Goal: Task Accomplishment & Management: Manage account settings

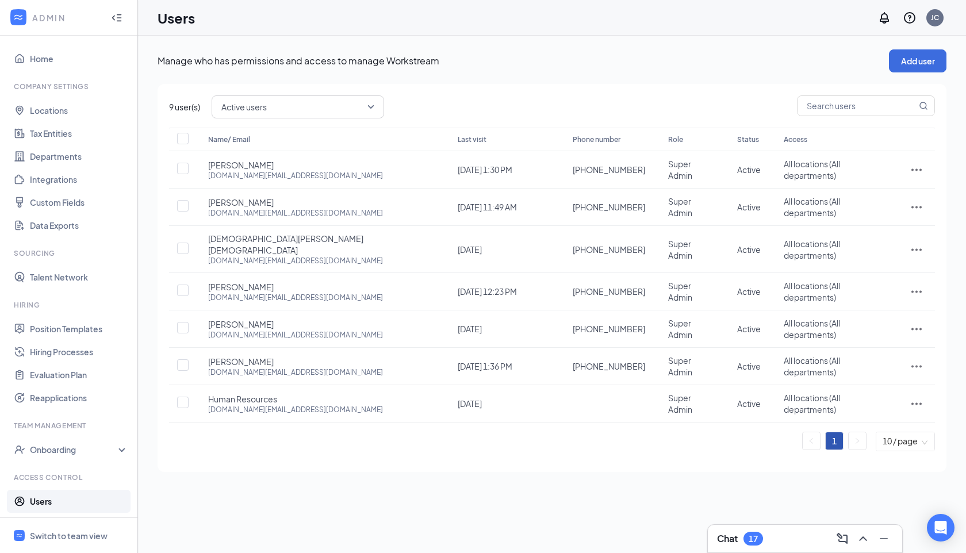
click at [113, 13] on icon "Collapse" at bounding box center [116, 17] width 11 height 11
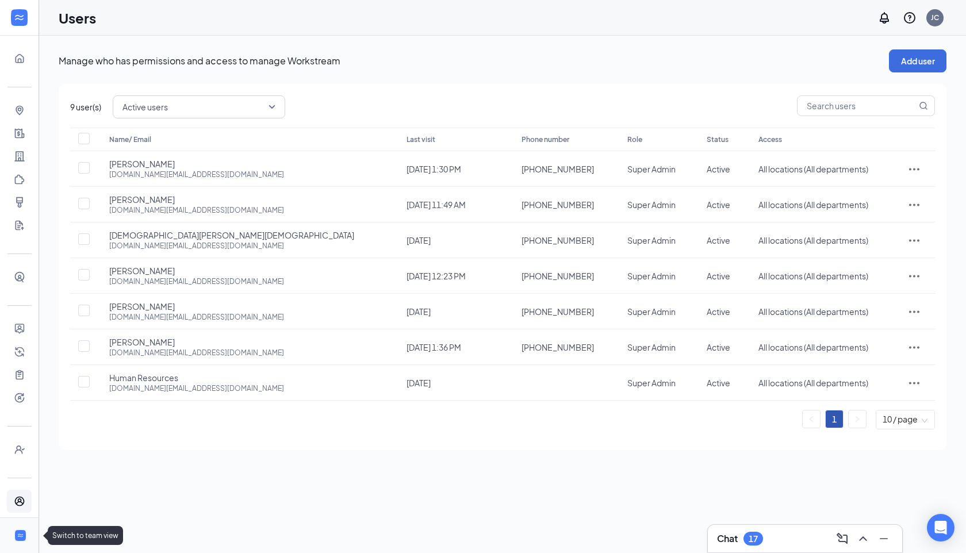
click at [14, 536] on div at bounding box center [21, 536] width 14 height 14
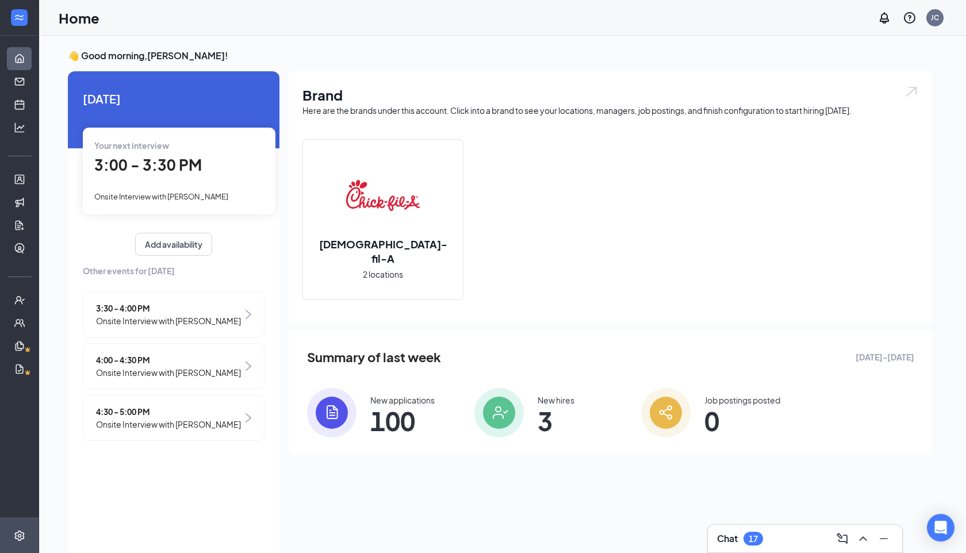
click at [21, 32] on div at bounding box center [19, 18] width 39 height 36
click at [21, 26] on div at bounding box center [19, 17] width 23 height 23
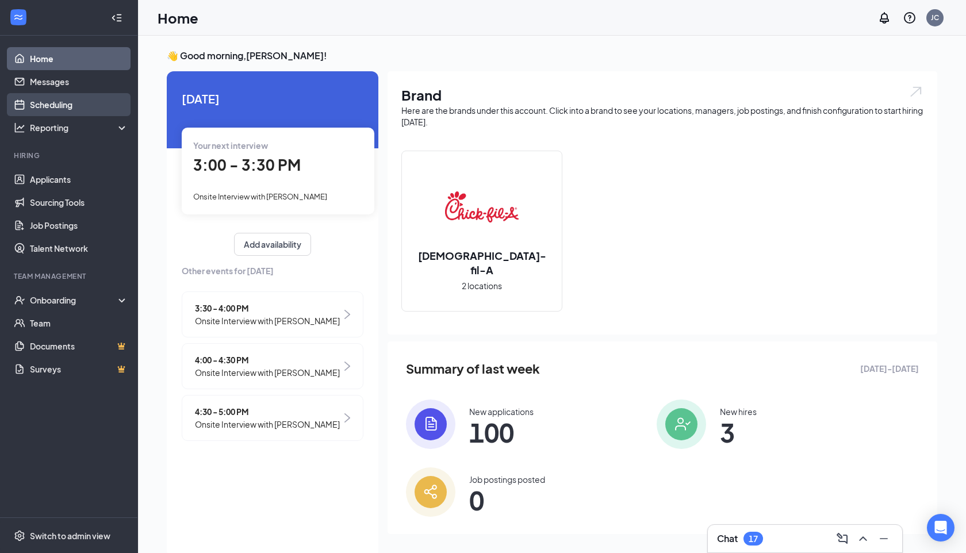
click at [60, 108] on link "Scheduling" at bounding box center [79, 104] width 98 height 23
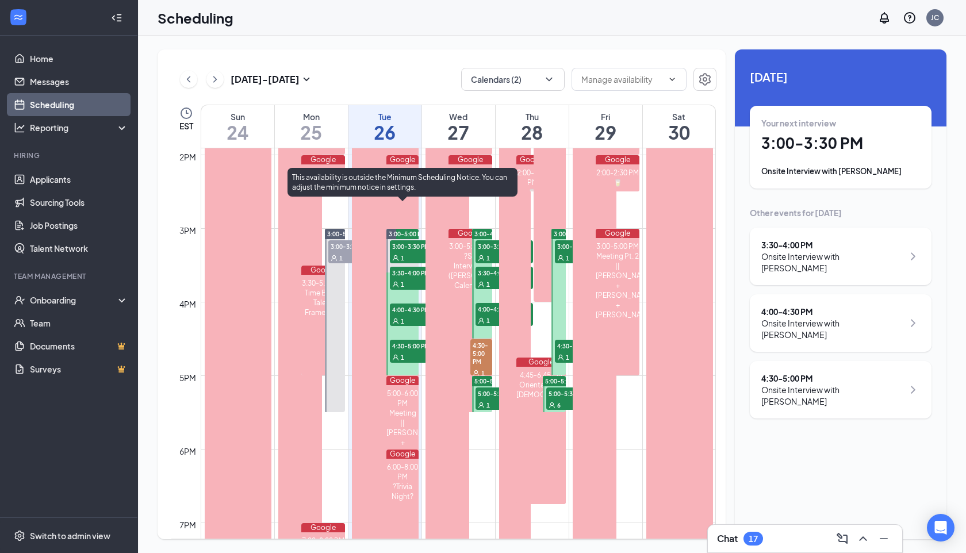
scroll to position [1023, 0]
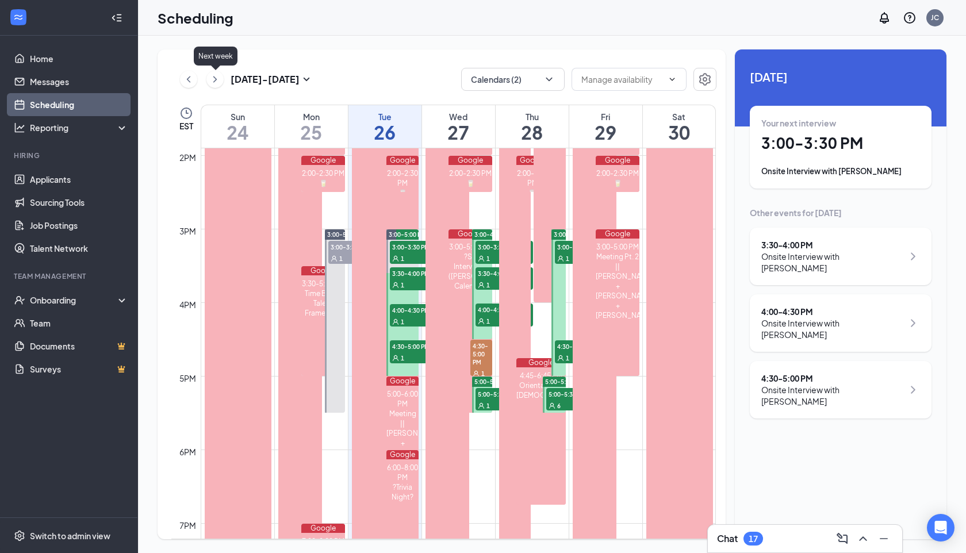
click at [218, 76] on icon "ChevronRight" at bounding box center [214, 79] width 11 height 14
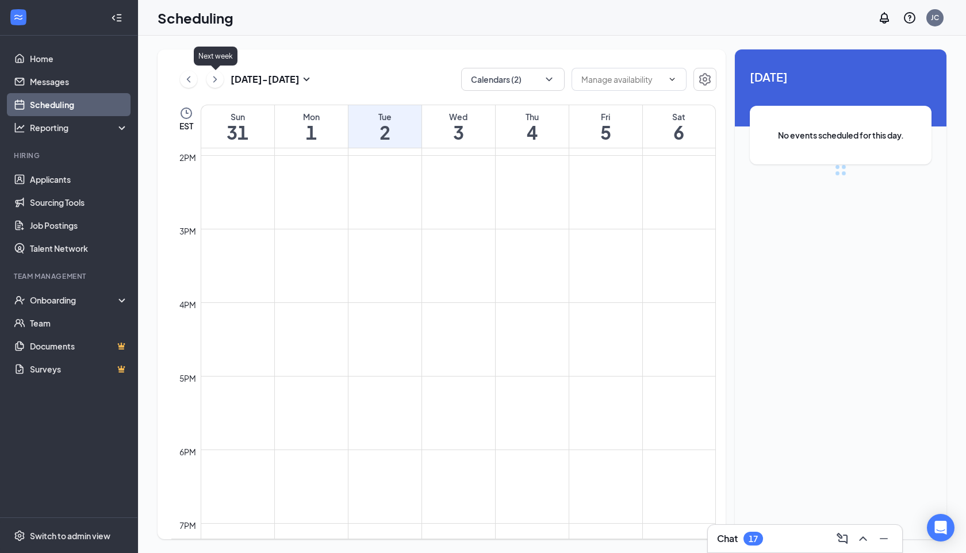
scroll to position [565, 0]
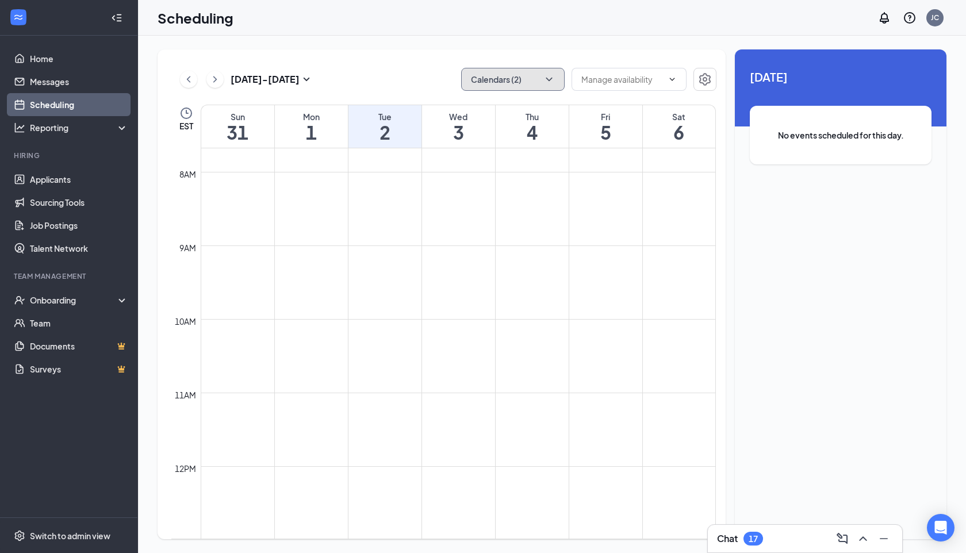
click at [547, 80] on icon "ChevronDown" at bounding box center [548, 79] width 11 height 11
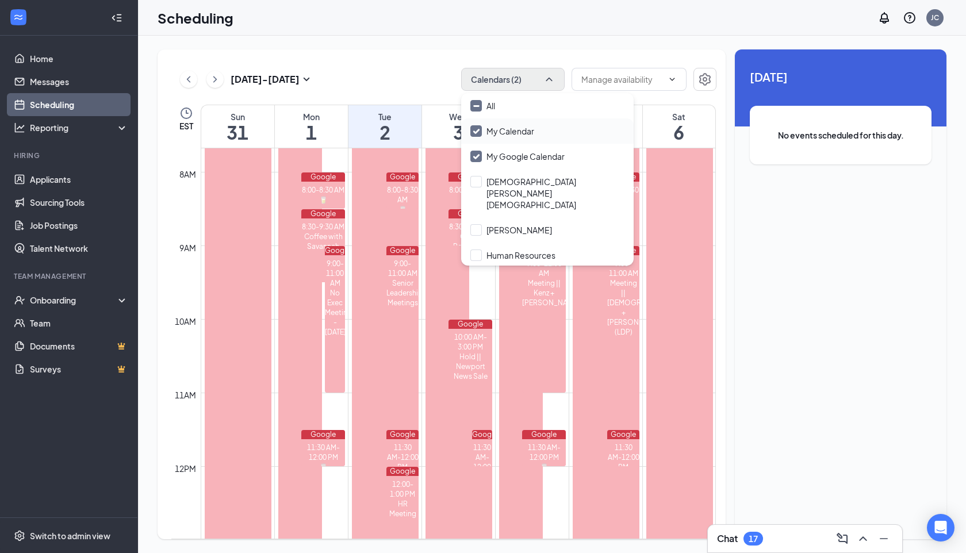
click at [473, 129] on input "My Calendar" at bounding box center [502, 130] width 64 height 11
checkbox input "false"
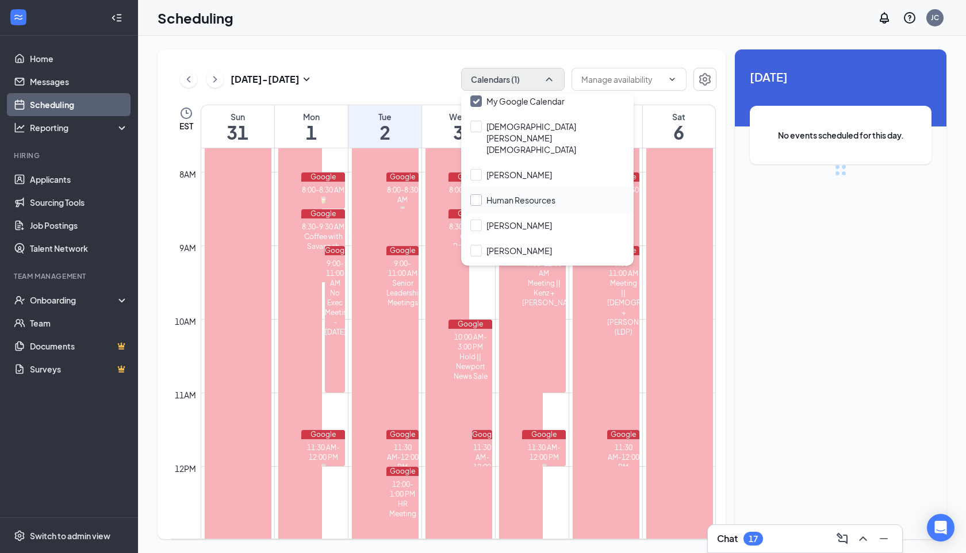
click at [476, 245] on input "[PERSON_NAME]" at bounding box center [511, 250] width 82 height 11
checkbox input "true"
click at [477, 270] on input "[PERSON_NAME]" at bounding box center [511, 275] width 82 height 11
checkbox input "true"
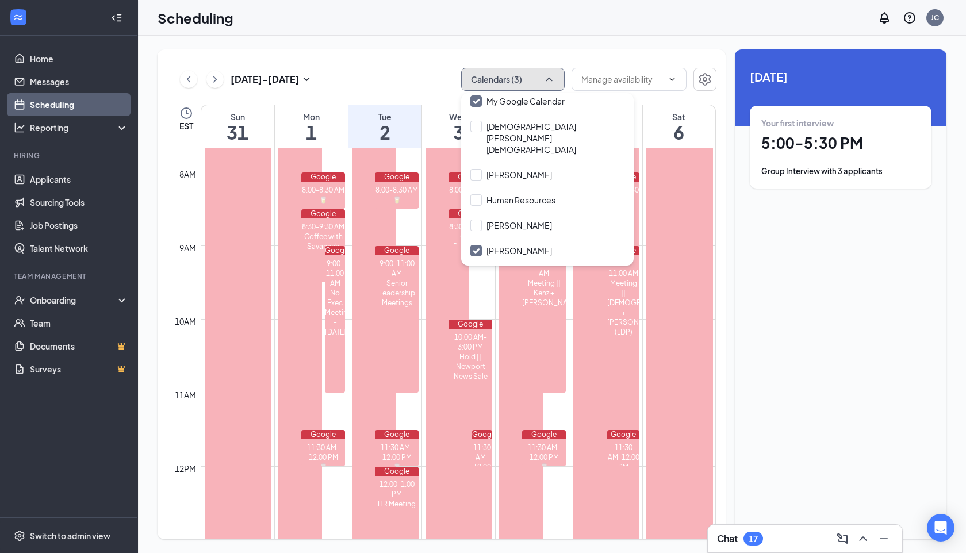
click at [535, 76] on button "Calendars (3)" at bounding box center [512, 79] width 103 height 23
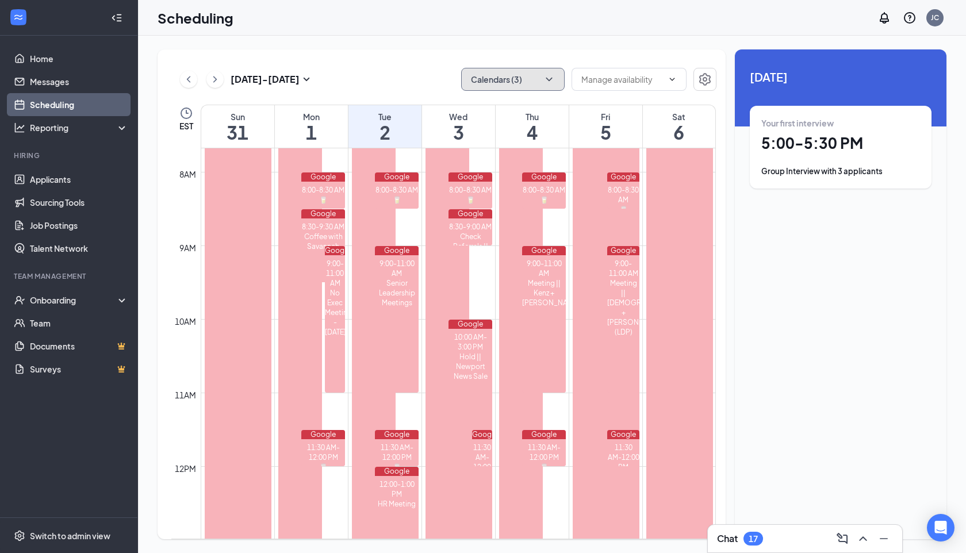
click at [535, 80] on button "Calendars (3)" at bounding box center [512, 79] width 103 height 23
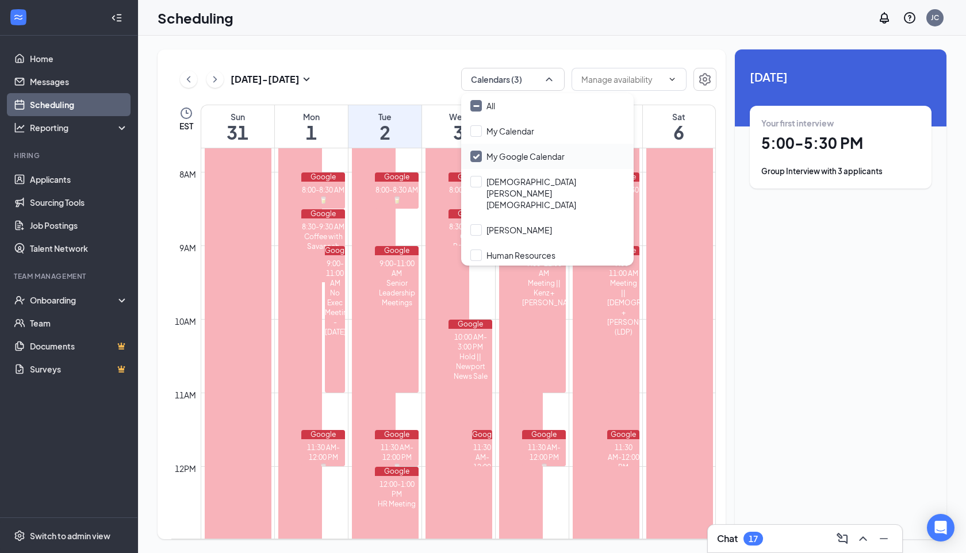
click at [483, 155] on input "My Google Calendar" at bounding box center [517, 156] width 94 height 11
checkbox input "false"
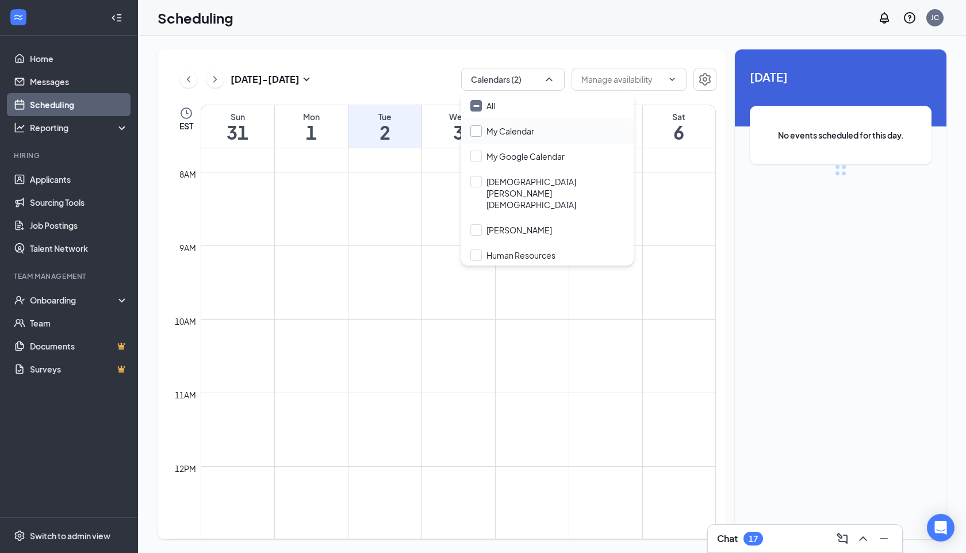
click at [477, 128] on input "My Calendar" at bounding box center [502, 130] width 64 height 11
checkbox input "true"
click at [547, 79] on icon "ChevronUp" at bounding box center [549, 79] width 6 height 3
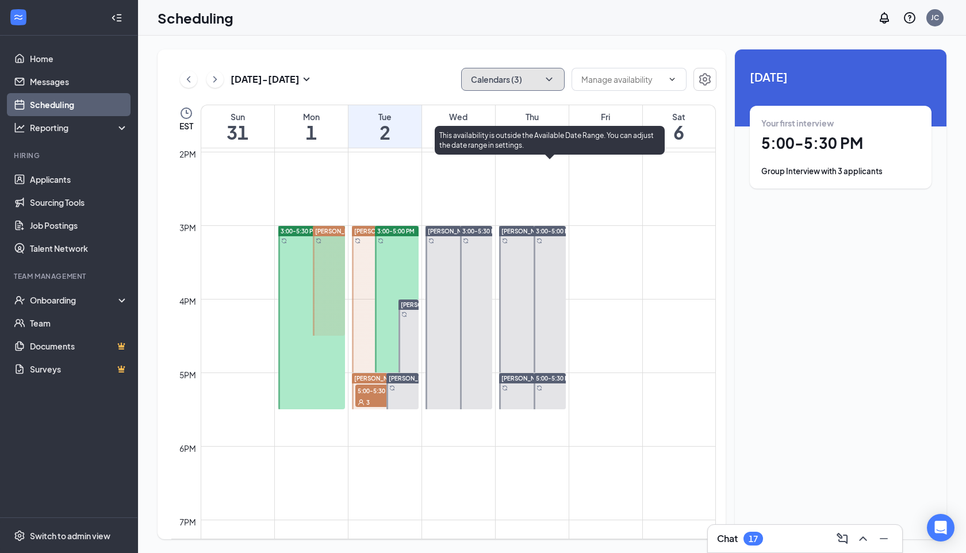
scroll to position [1026, 0]
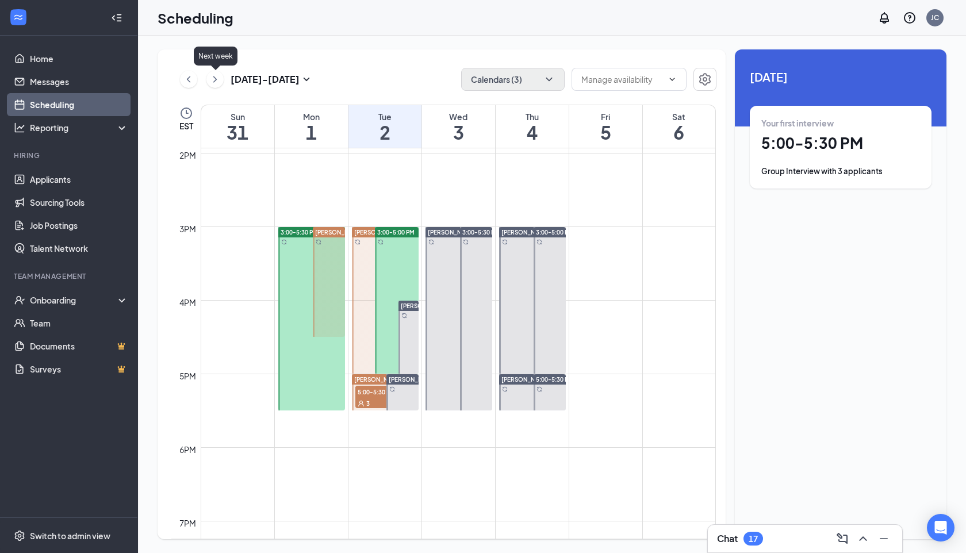
click at [218, 80] on icon "ChevronRight" at bounding box center [214, 79] width 11 height 14
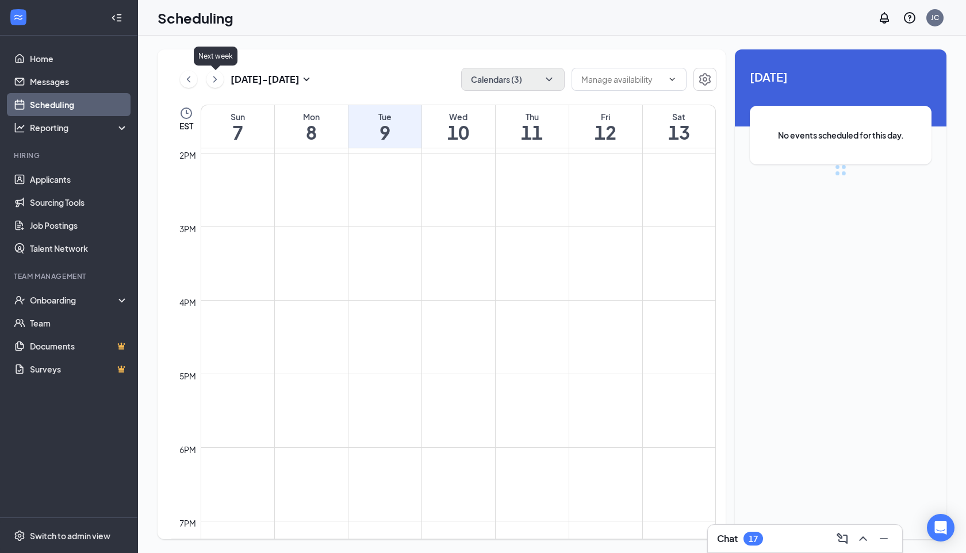
scroll to position [565, 0]
click at [199, 80] on div "[DATE] - [DATE]" at bounding box center [246, 79] width 133 height 23
click at [191, 80] on icon "ChevronLeft" at bounding box center [188, 79] width 11 height 14
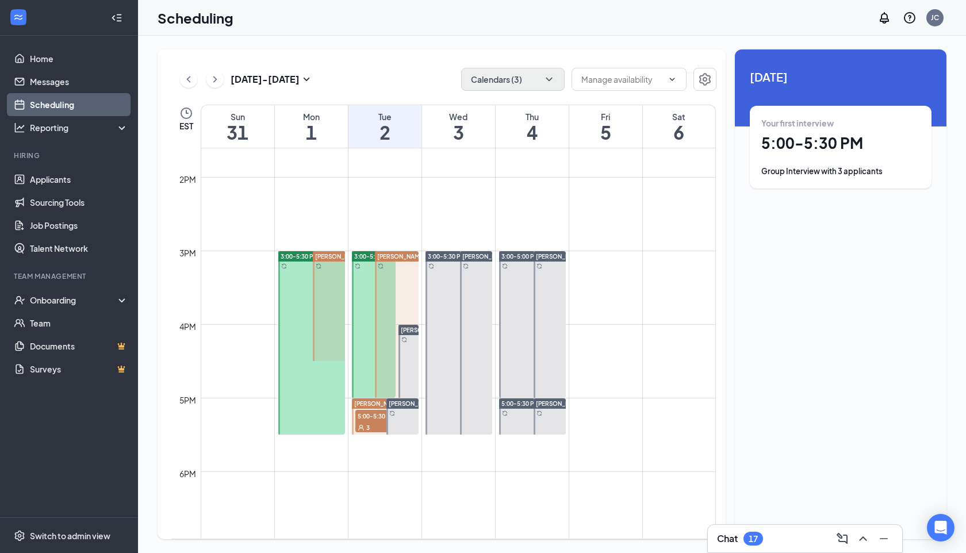
scroll to position [968, 0]
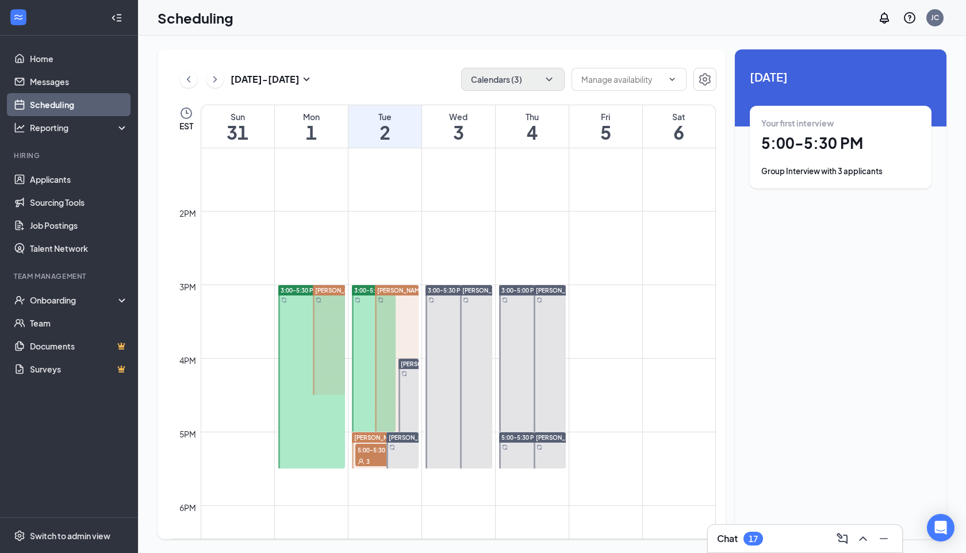
drag, startPoint x: 300, startPoint y: 355, endPoint x: 297, endPoint y: 258, distance: 97.2
click at [297, 258] on div "12am 1am 2am 3am 4am 5am 6am 7am 8am 9am 10am 11am 12pm 1pm 2pm 3pm 4pm 5pm 6pm…" at bounding box center [443, 64] width 544 height 1766
click at [297, 294] on div "3:00-5:30 PM" at bounding box center [311, 290] width 67 height 10
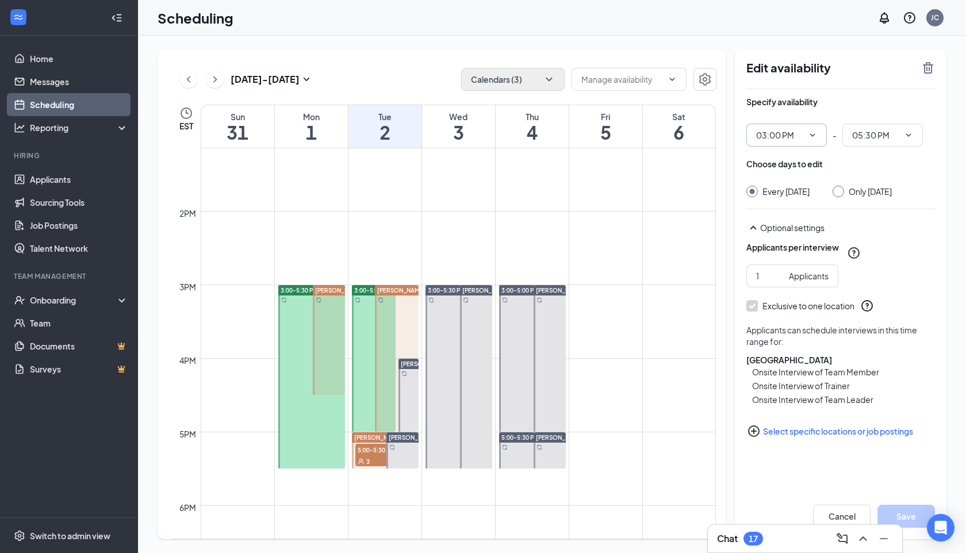
click at [808, 131] on icon "ChevronDown" at bounding box center [812, 135] width 9 height 9
click at [795, 171] on div "02:00 PM" at bounding box center [786, 170] width 62 height 13
type input "02:00 PM"
click at [896, 132] on input "04:30 PM" at bounding box center [875, 135] width 47 height 13
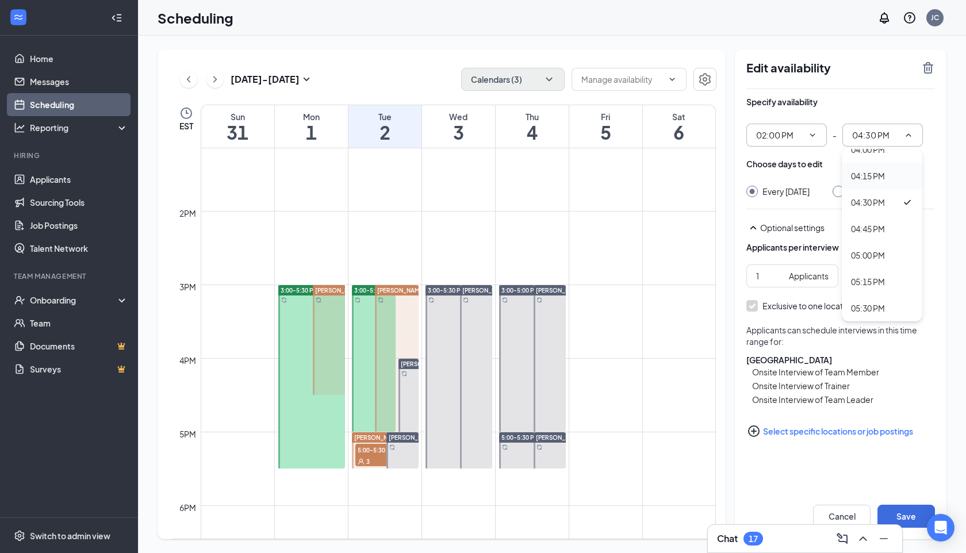
scroll to position [1653, 0]
click at [872, 172] on div "04:00 PM" at bounding box center [868, 174] width 34 height 13
type input "04:00 PM"
click at [872, 189] on div "Only [DATE]" at bounding box center [870, 191] width 43 height 11
click at [841, 189] on input "Only [DATE]" at bounding box center [836, 190] width 8 height 8
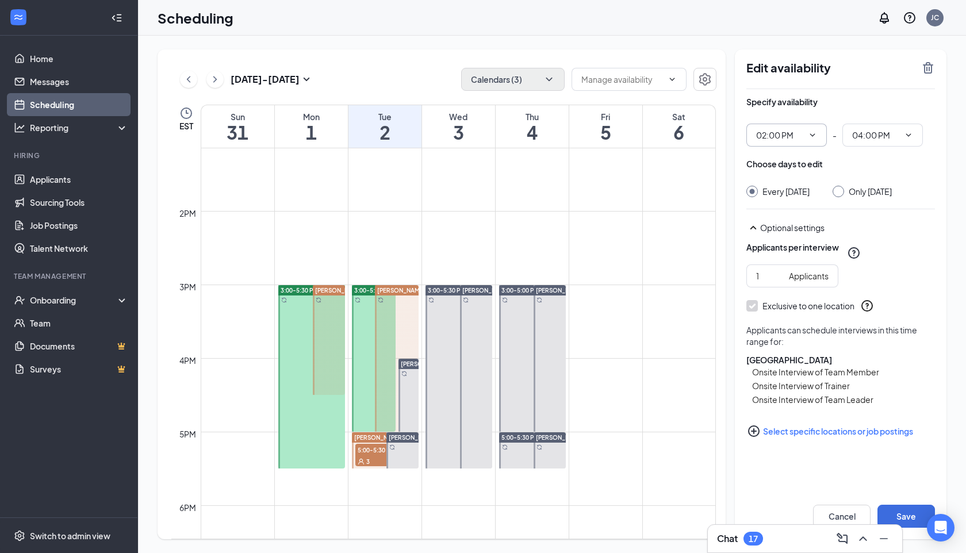
radio input "true"
radio input "false"
click at [892, 511] on button "Save" at bounding box center [905, 516] width 57 height 23
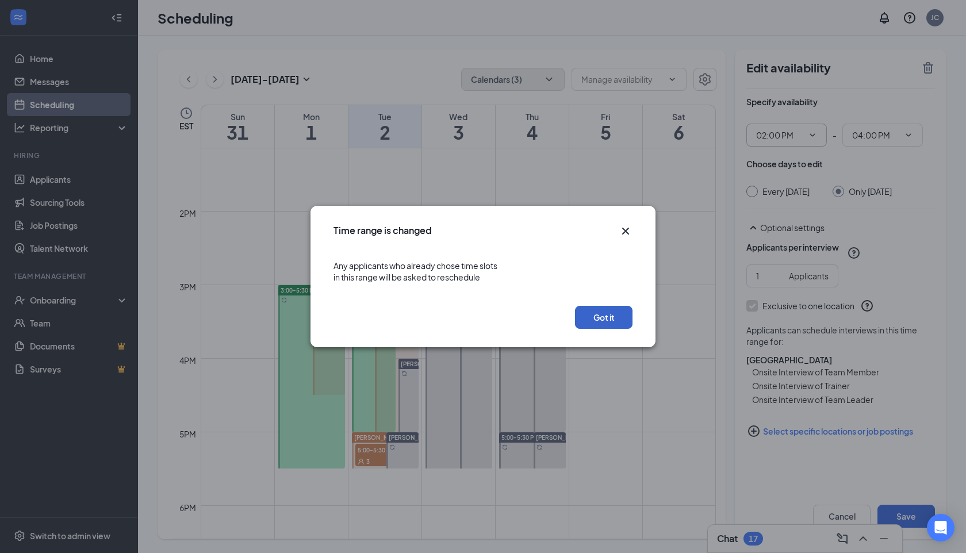
click at [622, 316] on button "Got it" at bounding box center [603, 317] width 57 height 23
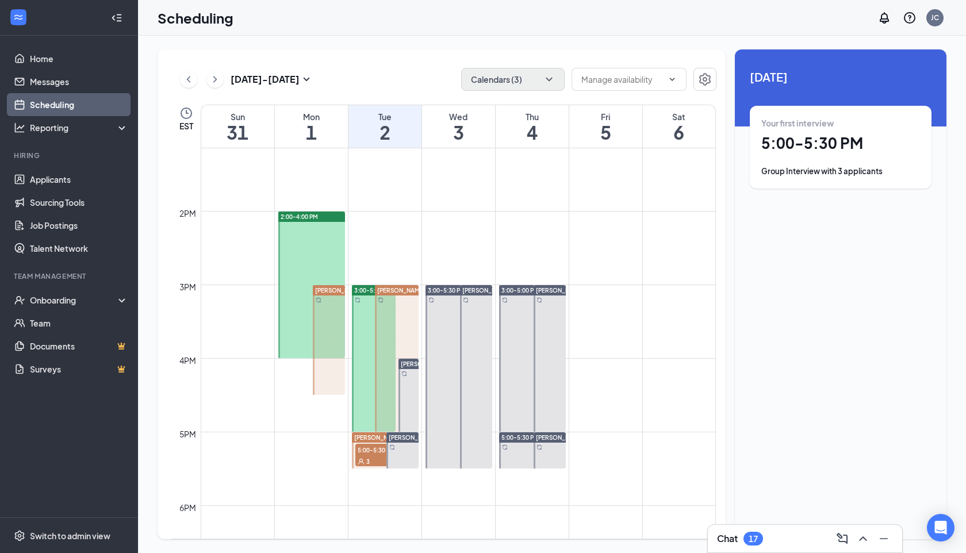
click at [340, 375] on div at bounding box center [329, 340] width 32 height 110
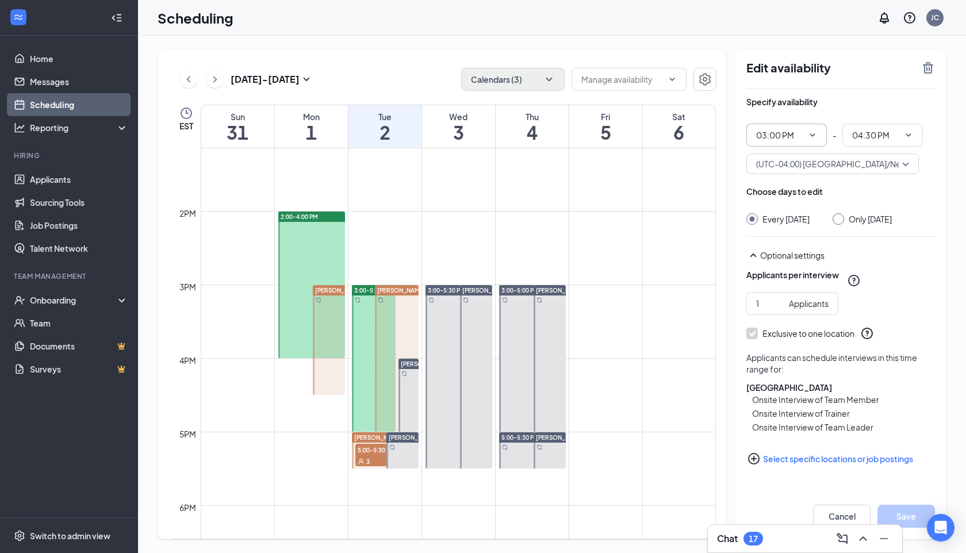
click at [816, 136] on icon "ChevronDown" at bounding box center [812, 135] width 9 height 9
click at [785, 183] on div "02:00 PM" at bounding box center [772, 185] width 34 height 13
type input "02:00 PM"
click at [906, 137] on icon "ChevronDown" at bounding box center [908, 135] width 9 height 9
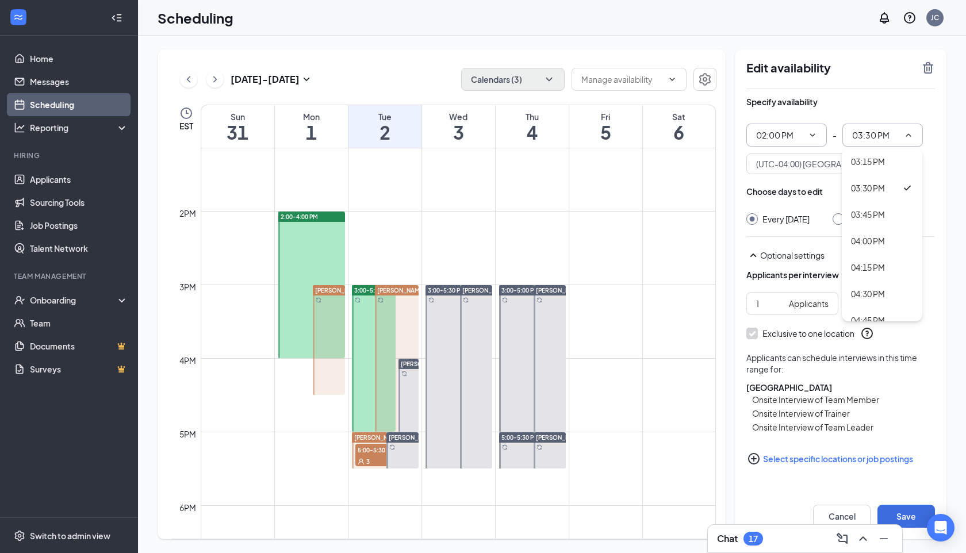
scroll to position [1616, 0]
click at [879, 218] on div "04:00 PM" at bounding box center [882, 212] width 80 height 26
type input "04:00 PM"
click at [854, 221] on div "Only [DATE]" at bounding box center [870, 218] width 43 height 11
click at [841, 221] on input "Only [DATE]" at bounding box center [836, 217] width 8 height 8
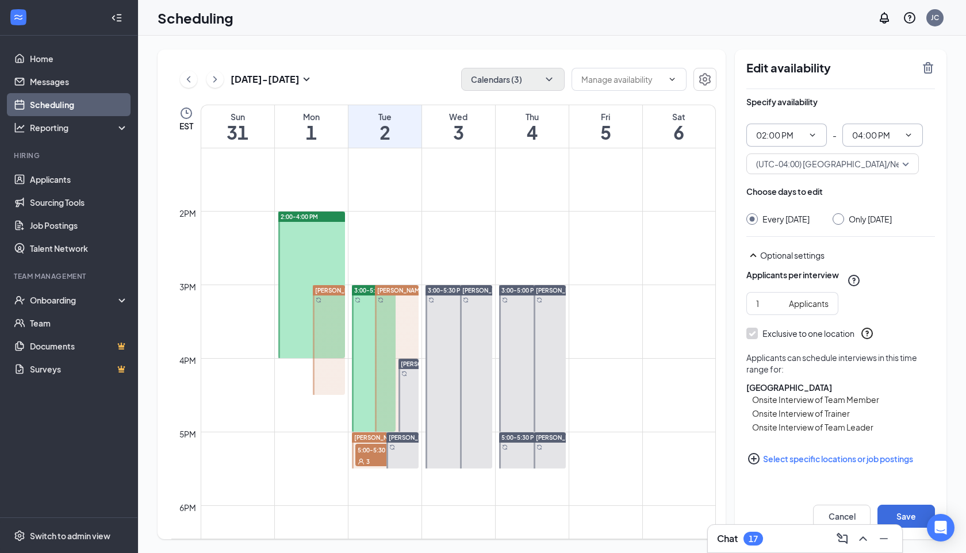
radio input "true"
radio input "false"
click at [909, 511] on button "Save" at bounding box center [905, 516] width 57 height 23
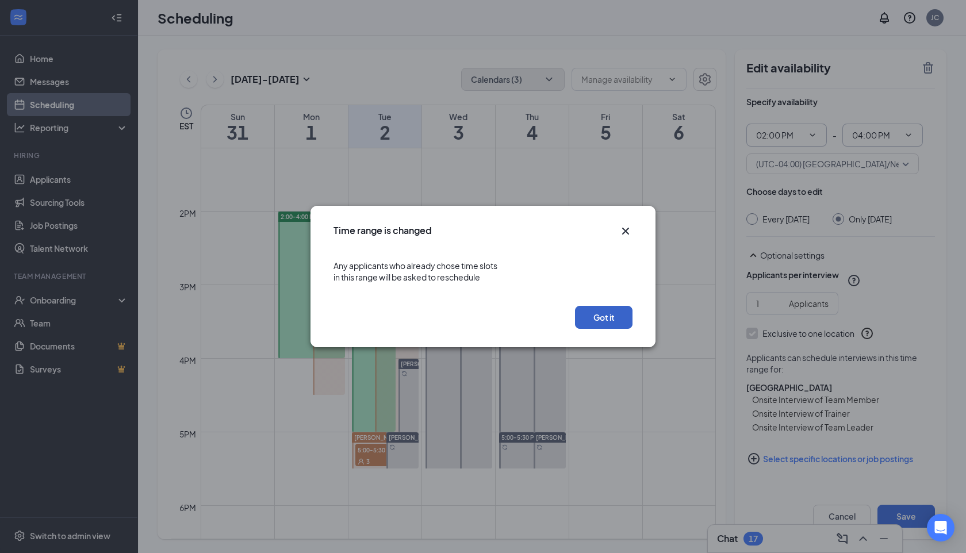
click at [611, 313] on button "Got it" at bounding box center [603, 317] width 57 height 23
